Goal: Transaction & Acquisition: Purchase product/service

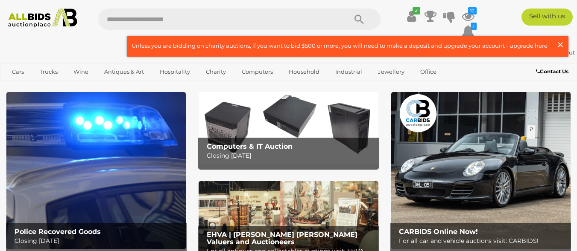
click at [560, 43] on span "×" at bounding box center [560, 44] width 8 height 17
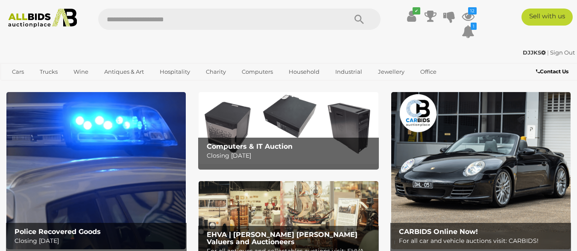
drag, startPoint x: 236, startPoint y: 111, endPoint x: 293, endPoint y: 7, distance: 118.4
click at [0, 0] on link "View All Charity Auctions" at bounding box center [0, 0] width 0 height 0
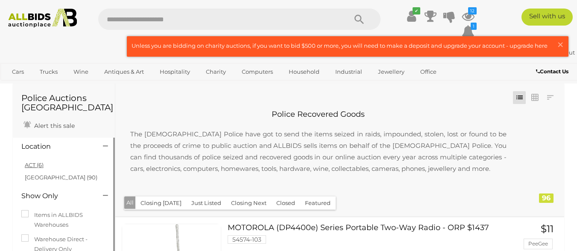
click at [31, 166] on link "ACT (6)" at bounding box center [34, 165] width 19 height 7
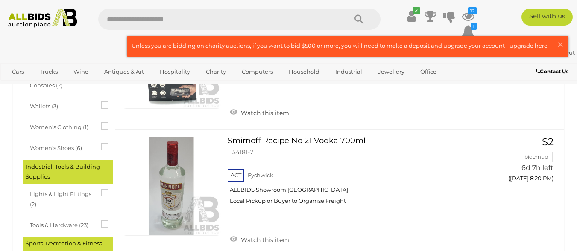
scroll to position [768, 0]
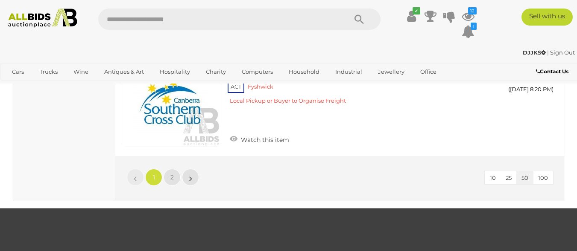
scroll to position [5974, 0]
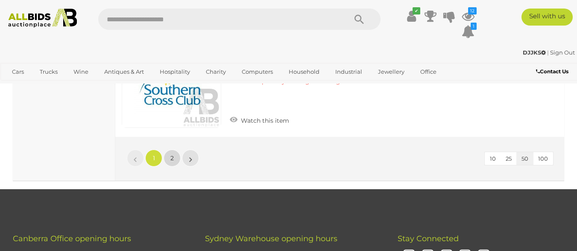
click at [172, 156] on span "2" at bounding box center [171, 158] width 3 height 8
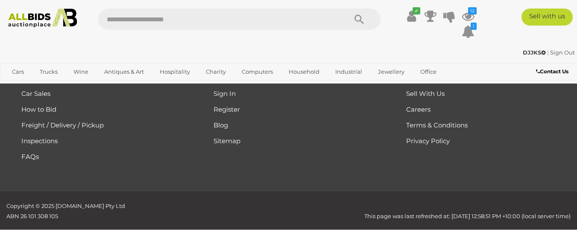
scroll to position [154, 0]
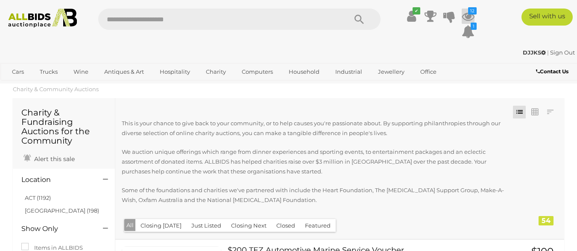
click at [468, 18] on icon at bounding box center [467, 16] width 13 height 15
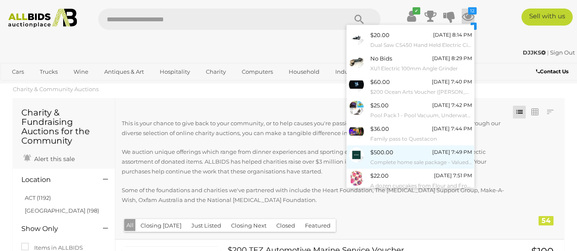
scroll to position [109, 0]
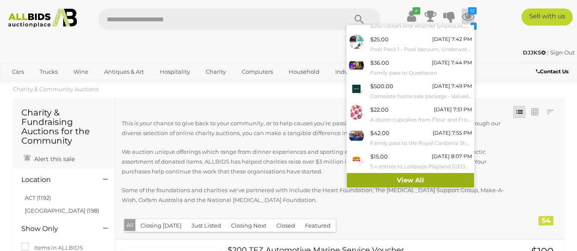
click at [400, 179] on link "View All" at bounding box center [410, 180] width 127 height 15
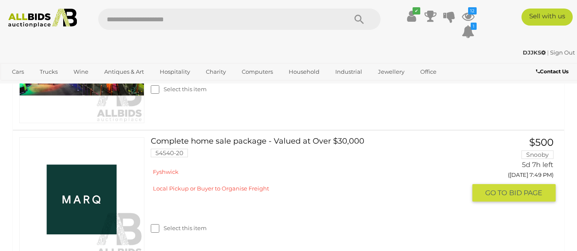
scroll to position [939, 0]
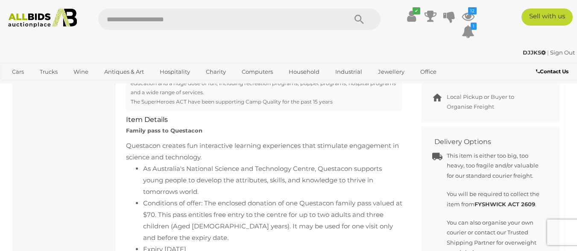
scroll to position [299, 0]
